Goal: Transaction & Acquisition: Download file/media

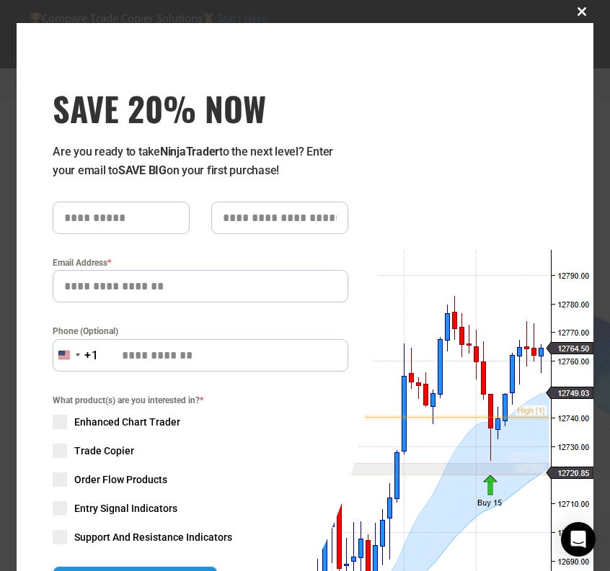
click at [576, 9] on span "SAVE 20% NOW popup" at bounding box center [581, 11] width 23 height 9
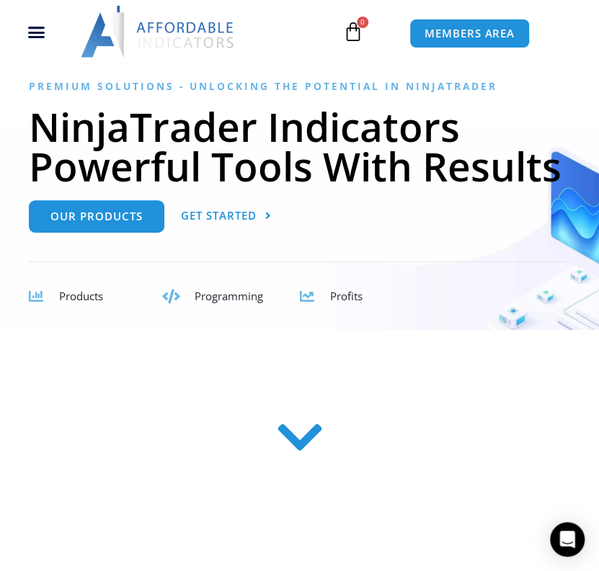
scroll to position [151, 0]
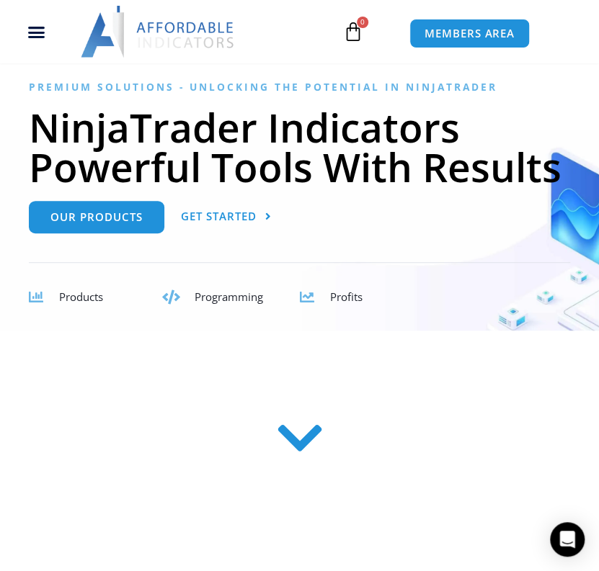
click at [88, 298] on span "Products" at bounding box center [81, 297] width 44 height 14
click at [442, 37] on span "MEMBERS AREA" at bounding box center [469, 33] width 99 height 12
click at [461, 38] on span "MEMBERS AREA" at bounding box center [469, 33] width 99 height 12
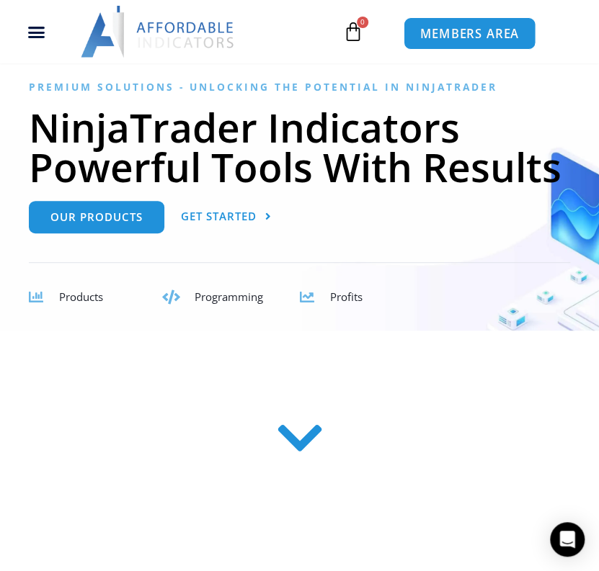
scroll to position [165, 0]
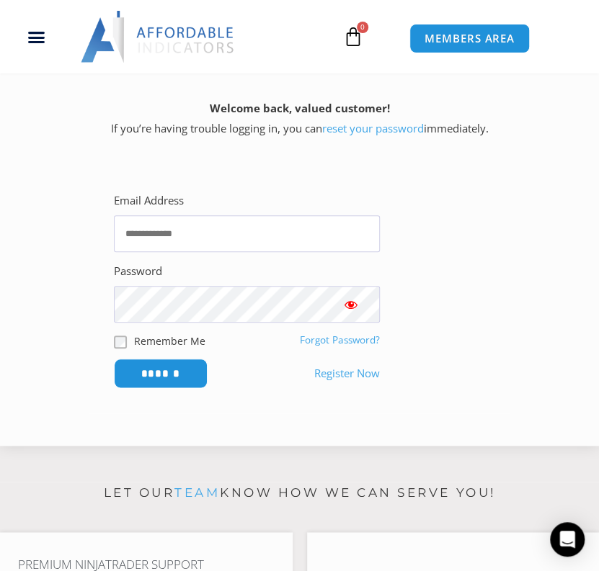
scroll to position [287, 0]
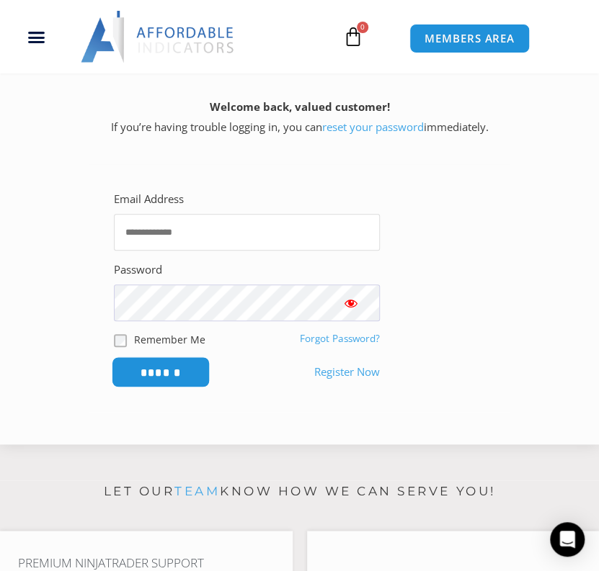
type input "**********"
click at [176, 372] on input "******" at bounding box center [160, 372] width 99 height 31
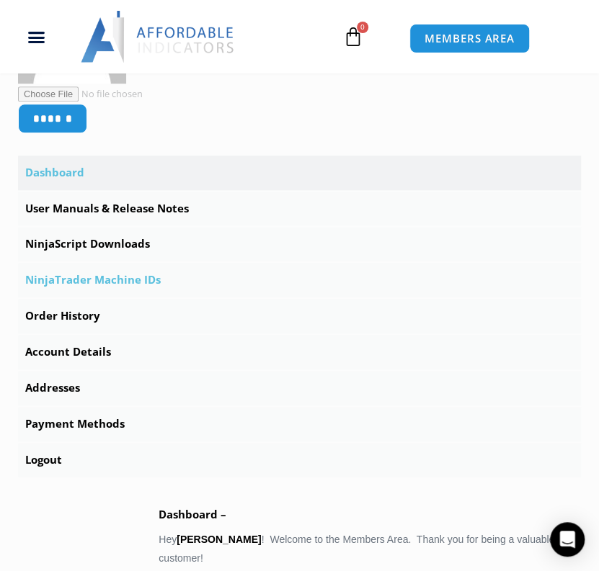
scroll to position [431, 0]
click at [109, 241] on link "NinjaScript Downloads" at bounding box center [299, 244] width 563 height 35
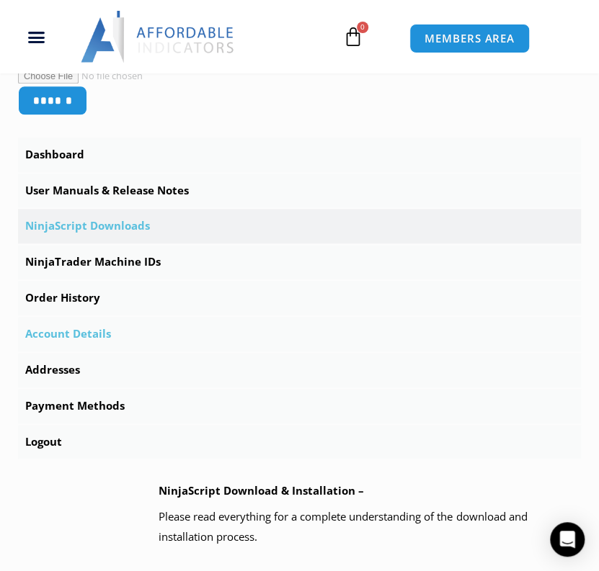
scroll to position [434, 0]
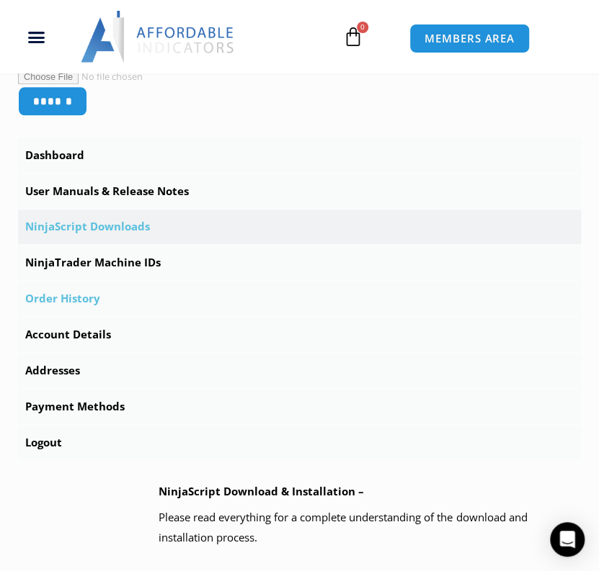
click at [79, 298] on link "Order History" at bounding box center [299, 299] width 563 height 35
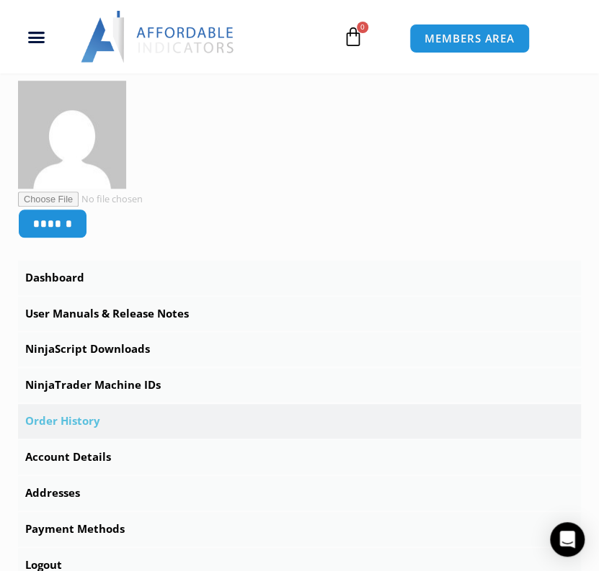
scroll to position [288, 0]
